Goal: Task Accomplishment & Management: Manage account settings

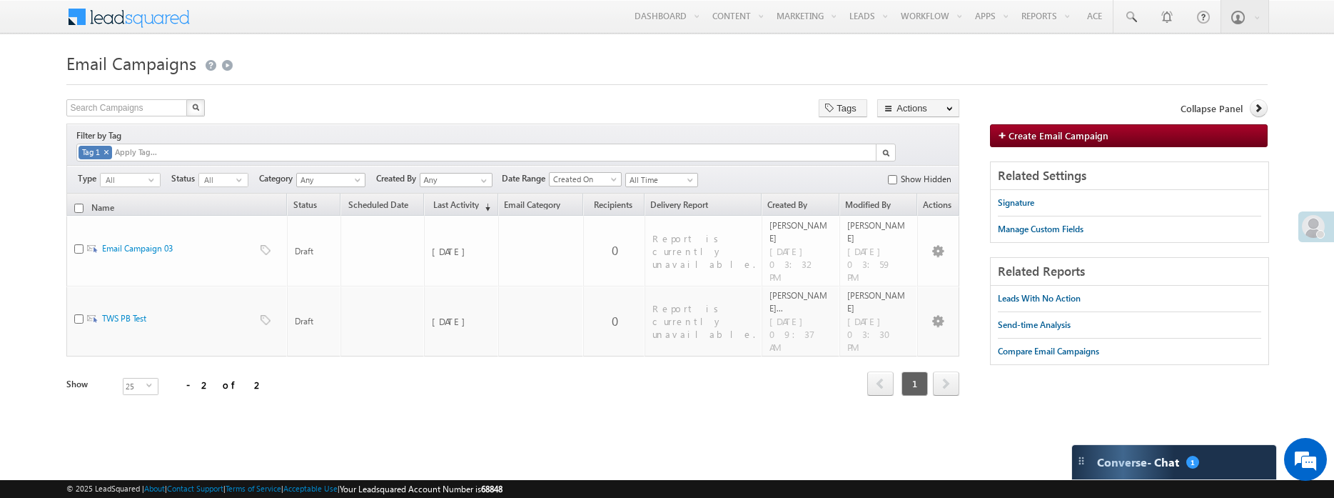
click at [387, 74] on h1 "Email Campaigns" at bounding box center [666, 62] width 1201 height 28
click at [397, 55] on h1 "Email Campaigns" at bounding box center [666, 62] width 1201 height 28
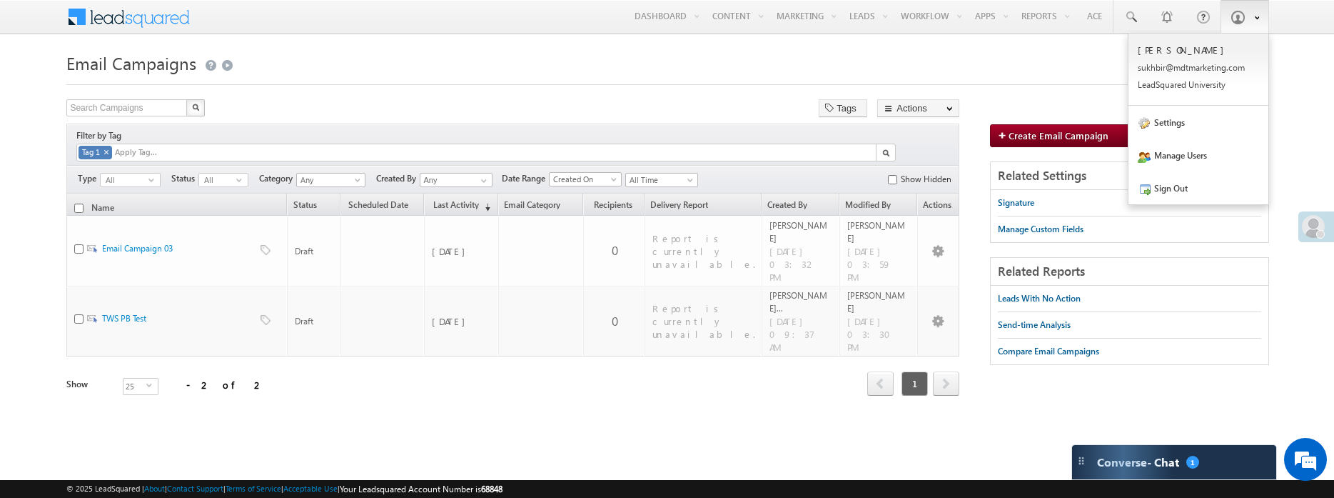
click at [1240, 26] on link at bounding box center [1245, 16] width 49 height 33
click at [1170, 196] on link "Sign Out" at bounding box center [1199, 187] width 140 height 33
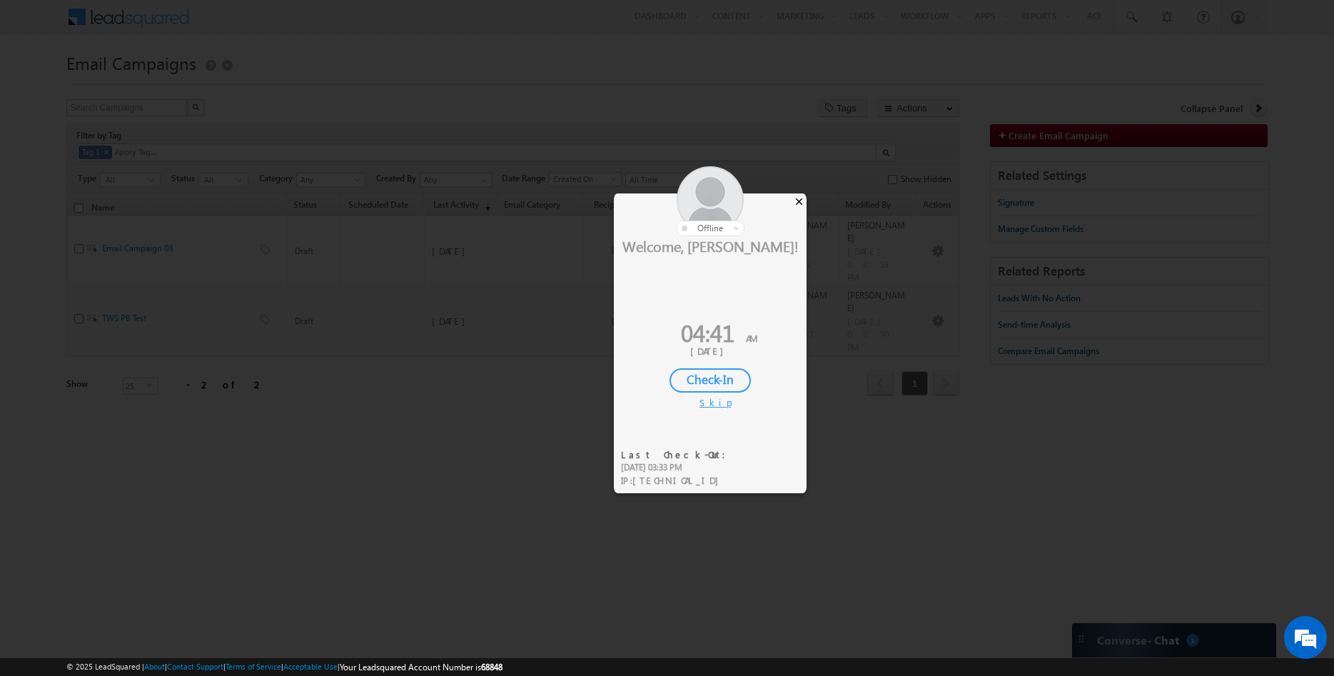
click at [800, 201] on div "×" at bounding box center [799, 201] width 15 height 16
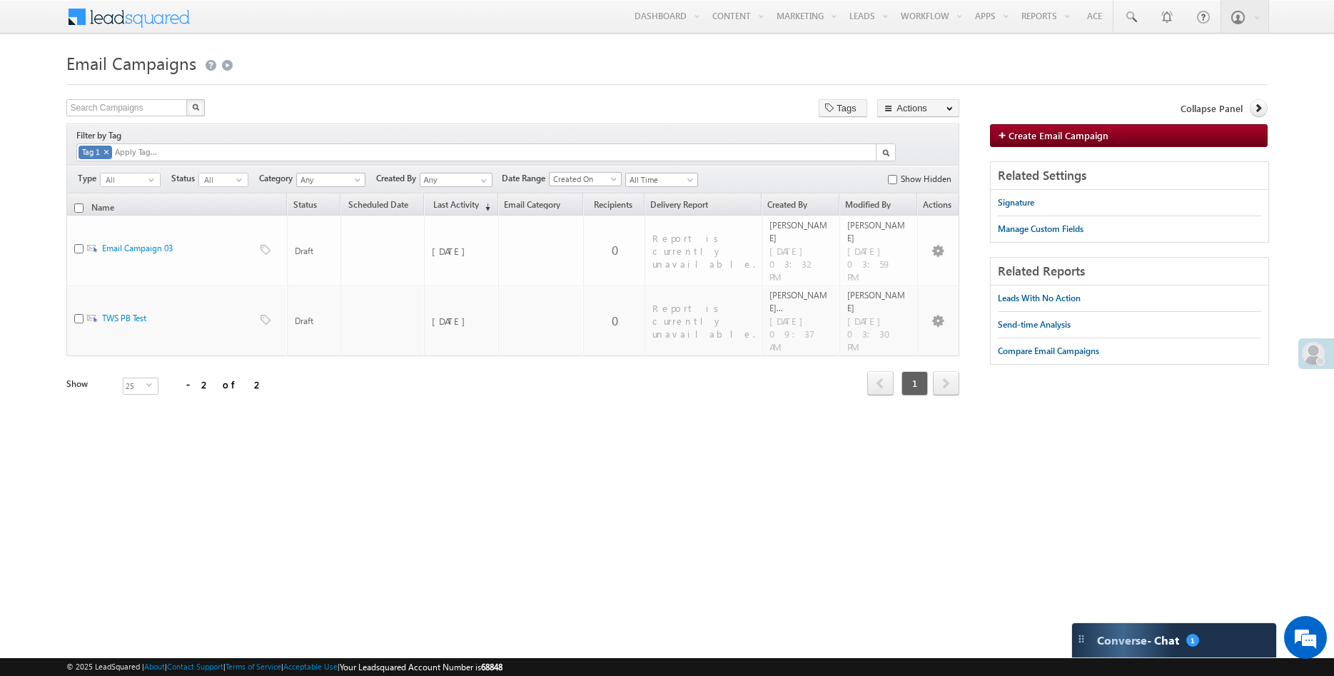
click at [468, 110] on div "Search Campaigns X 2 results found Tags Actions Export Campaign Data Actions St…" at bounding box center [512, 109] width 893 height 21
